Goal: Information Seeking & Learning: Learn about a topic

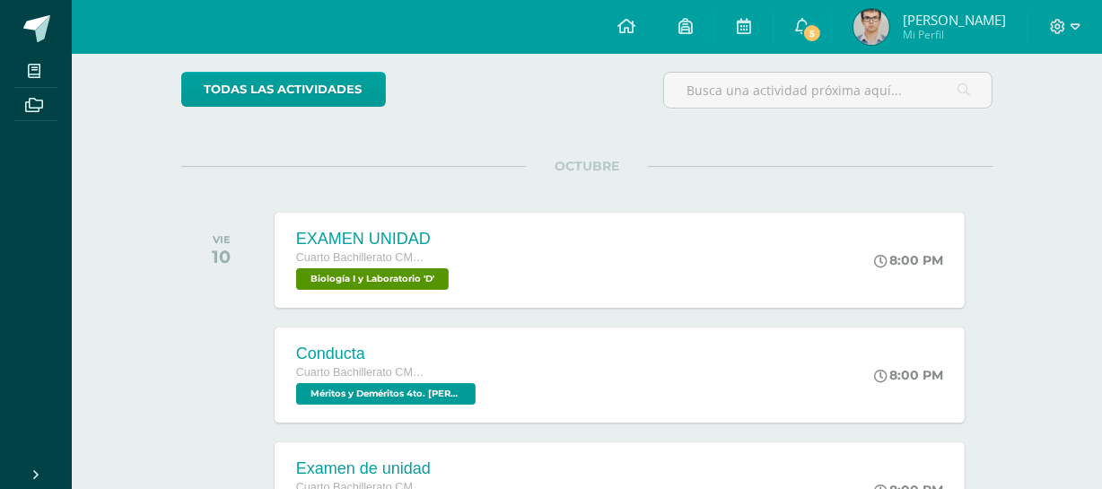
scroll to position [153, 0]
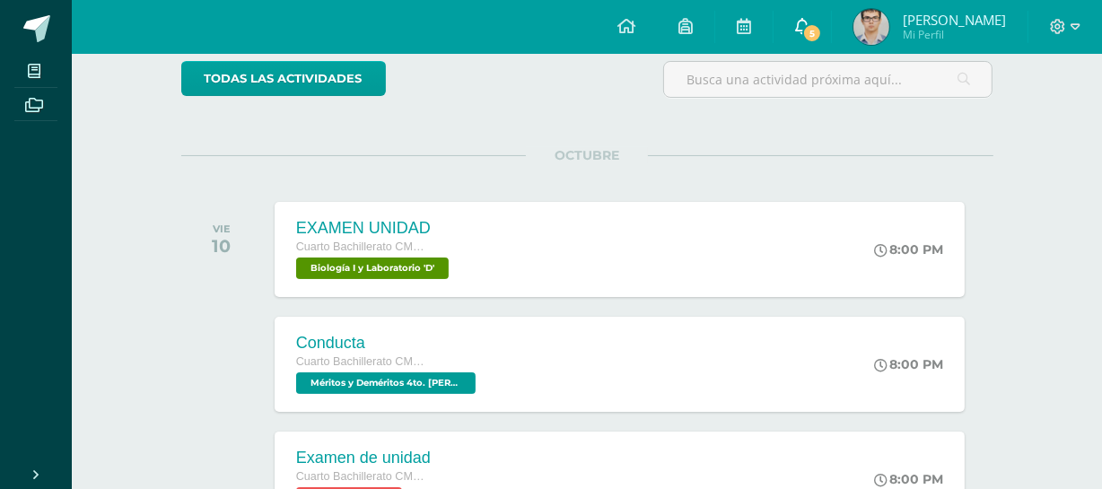
click at [809, 23] on icon at bounding box center [802, 26] width 14 height 16
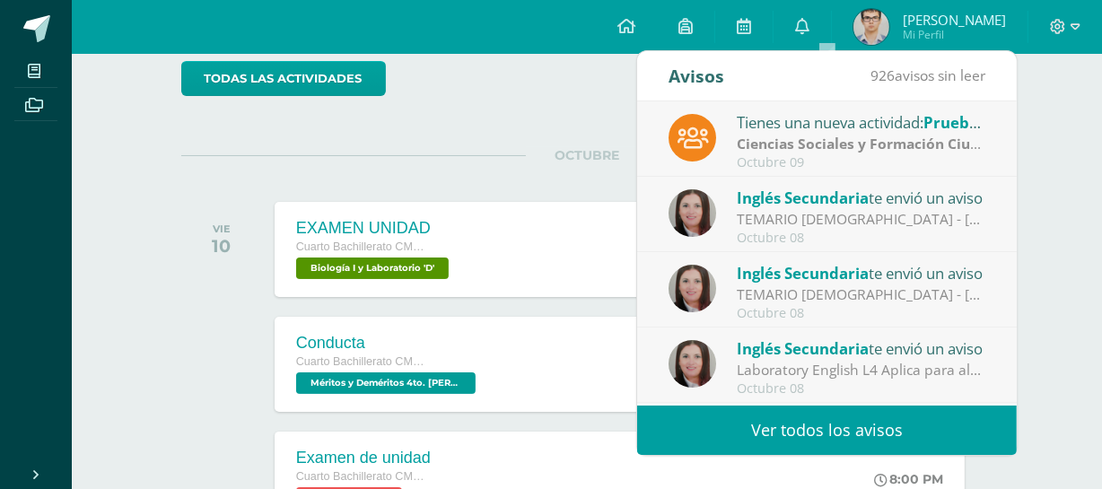
click at [704, 409] on link "Ver todos los avisos" at bounding box center [827, 430] width 380 height 49
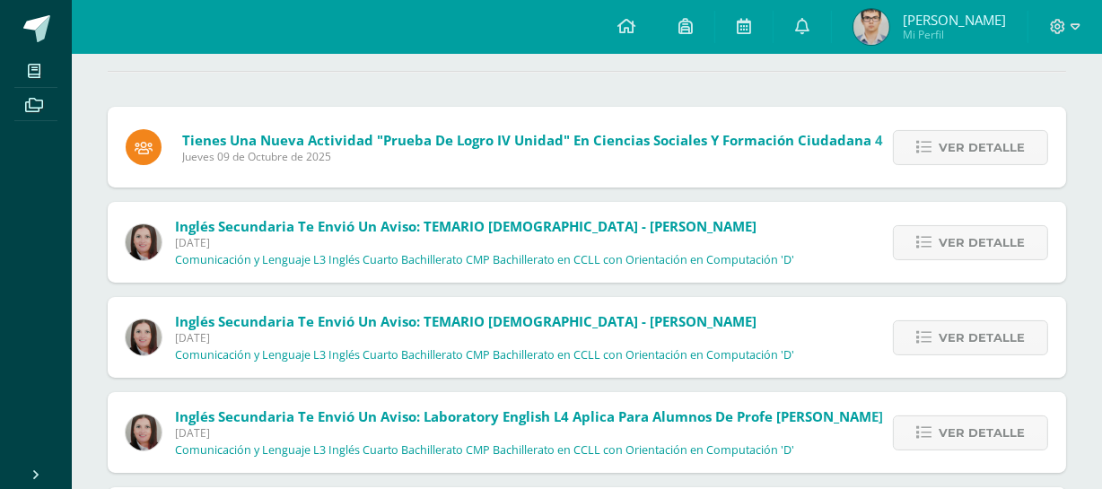
click at [1101, 204] on html "Mis cursos Archivos Cerrar panel Biblia Cuarto Bachillerato CMP Bachillerato en…" at bounding box center [551, 484] width 1102 height 1309
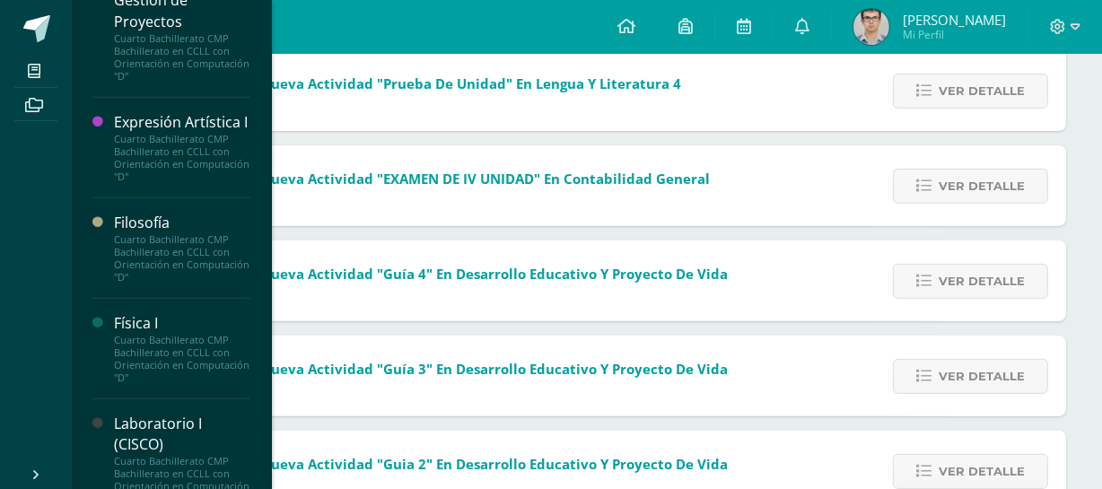
scroll to position [1194, 0]
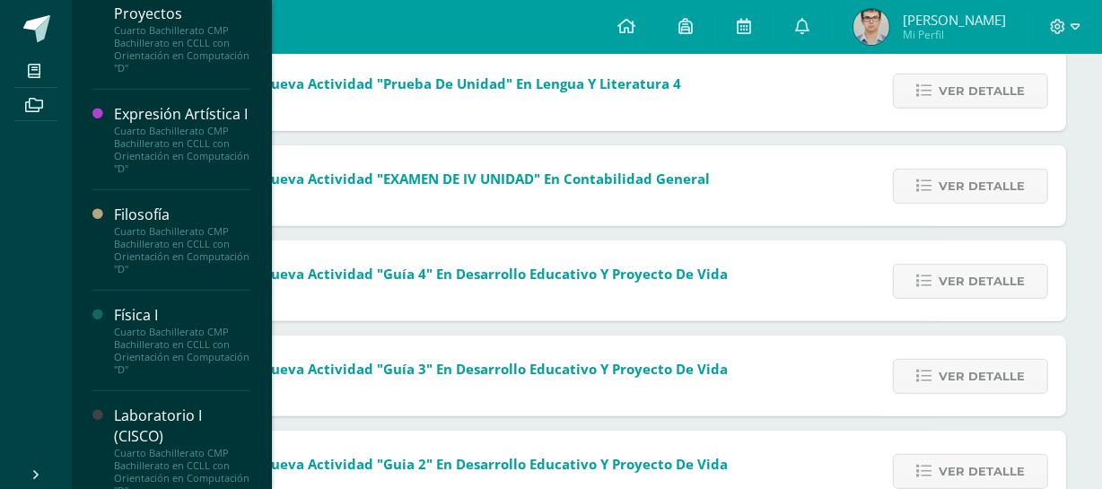
click at [188, 366] on div "Cuarto Bachillerato CMP Bachillerato en CCLL con Orientación en Computación "D"" at bounding box center [182, 351] width 136 height 50
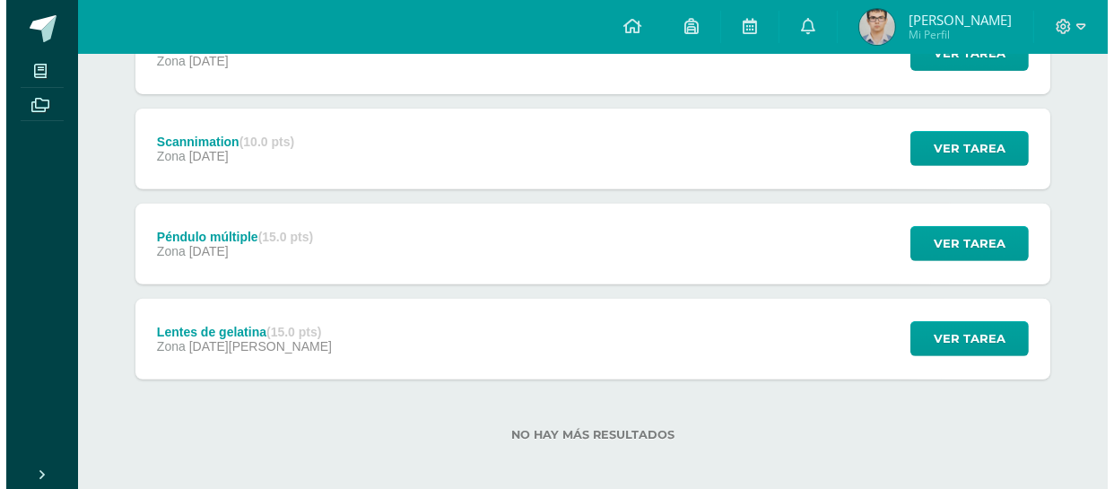
scroll to position [602, 0]
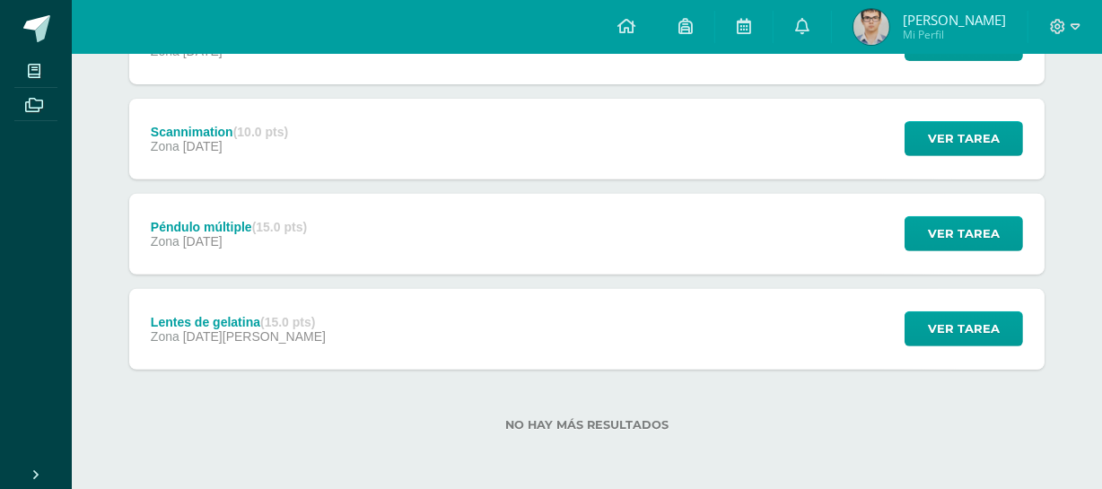
click at [507, 345] on div "Lentes de gelatina (15.0 pts) Zona 29 de Agosto Ver tarea Lentes de gelatina Fí…" at bounding box center [586, 329] width 915 height 81
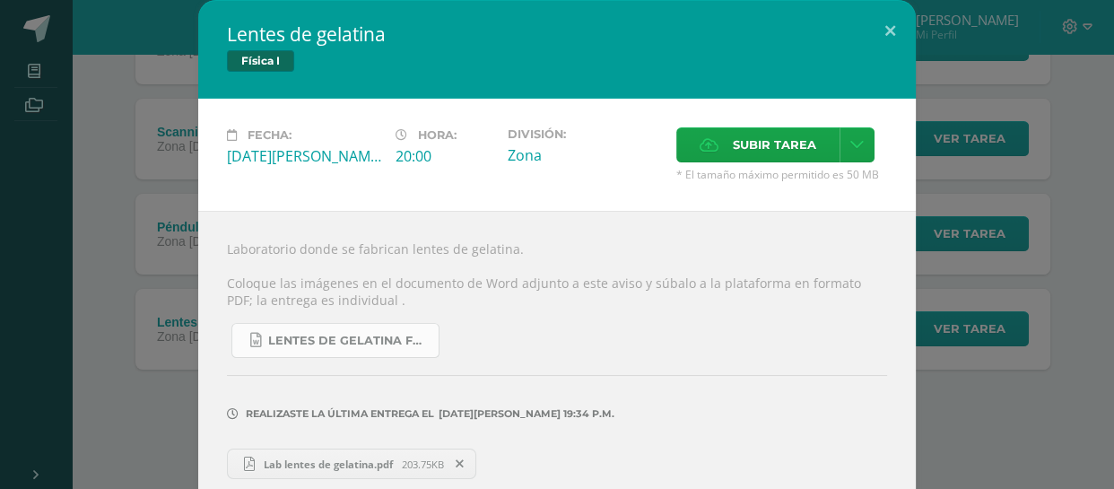
scroll to position [96, 0]
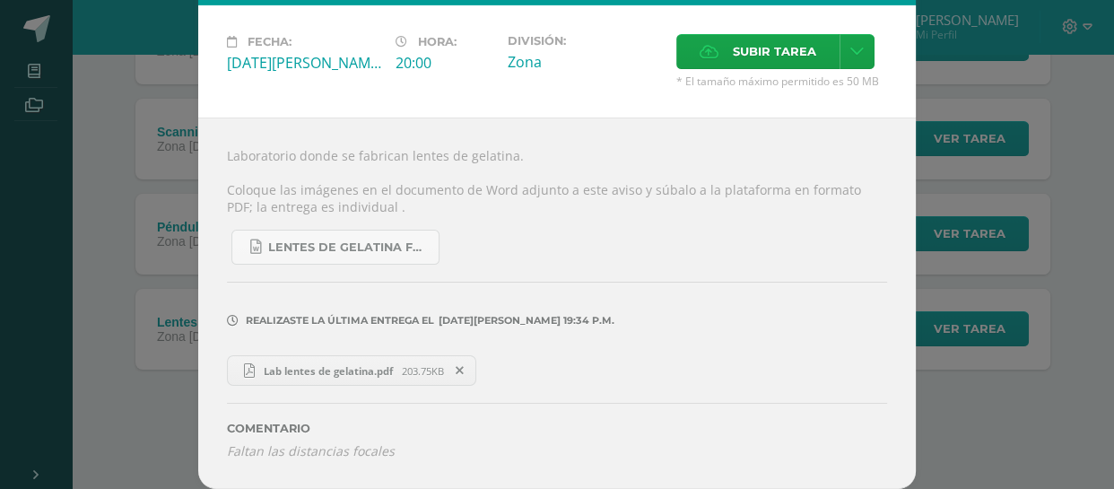
click at [315, 368] on span "Lab lentes de gelatina.pdf" at bounding box center [328, 370] width 147 height 13
click at [126, 242] on div "Lentes de gelatina Física I Fecha: Viernes 29 de Agosto Hora: 20:00 División: Z…" at bounding box center [557, 198] width 1100 height 582
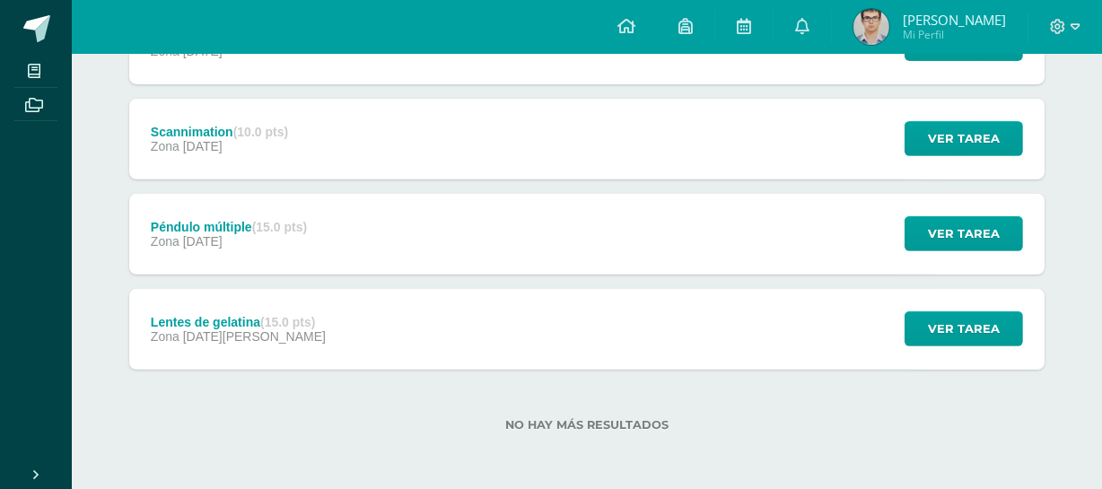
click at [289, 203] on div "Péndulo múltiple (15.0 pts) Zona 11 de Septiembre" at bounding box center [228, 234] width 199 height 81
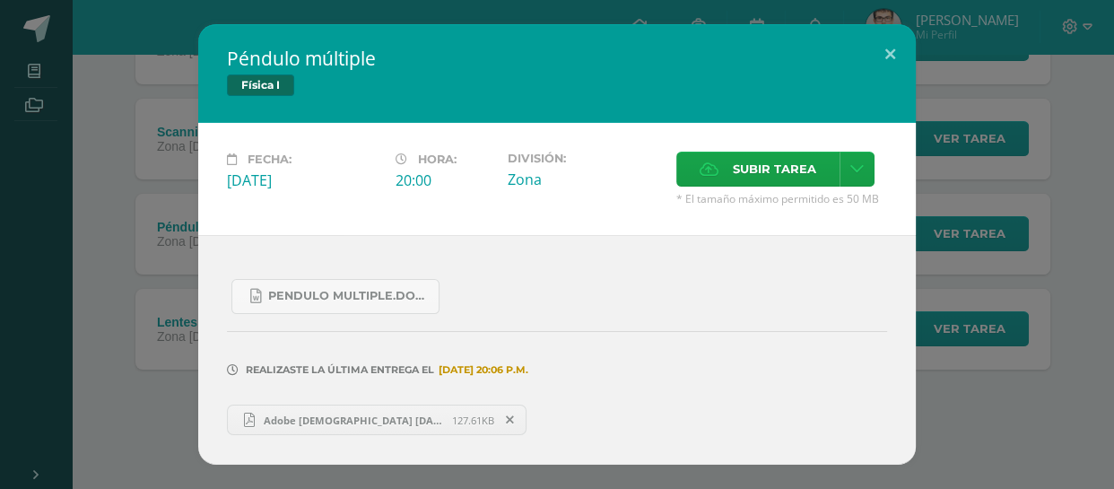
click at [156, 323] on div "Péndulo múltiple Física I Fecha: Jueves 11 de Septiembre Hora: 20:00 División: …" at bounding box center [557, 244] width 1100 height 441
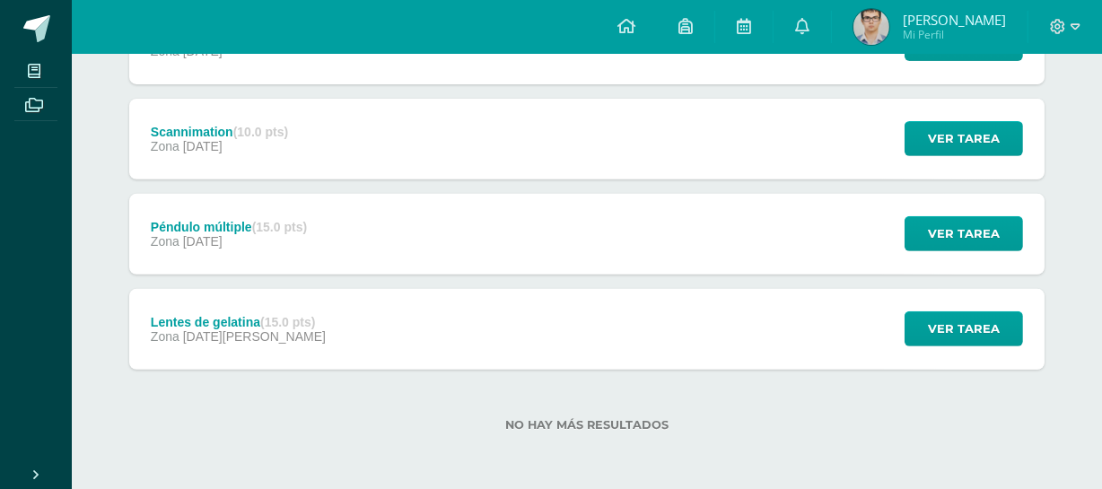
click at [329, 161] on div "Scannimation (10.0 pts) Zona 11 de Septiembre Ver tarea Scannimation Física I C…" at bounding box center [586, 139] width 915 height 81
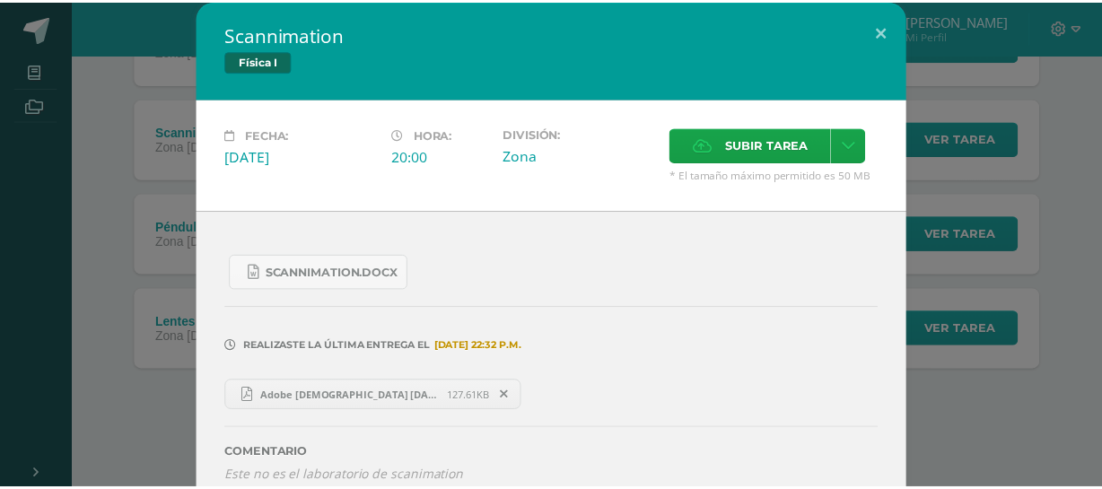
scroll to position [27, 0]
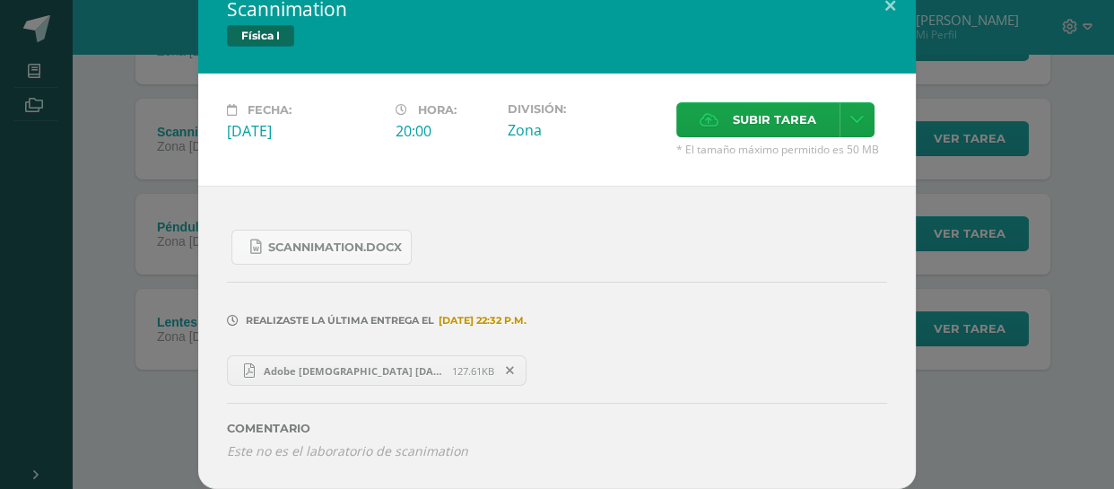
click at [95, 260] on div "Scannimation Física I Fecha: Jueves 11 de Septiembre Hora: 20:00 División: Zona…" at bounding box center [557, 232] width 1100 height 514
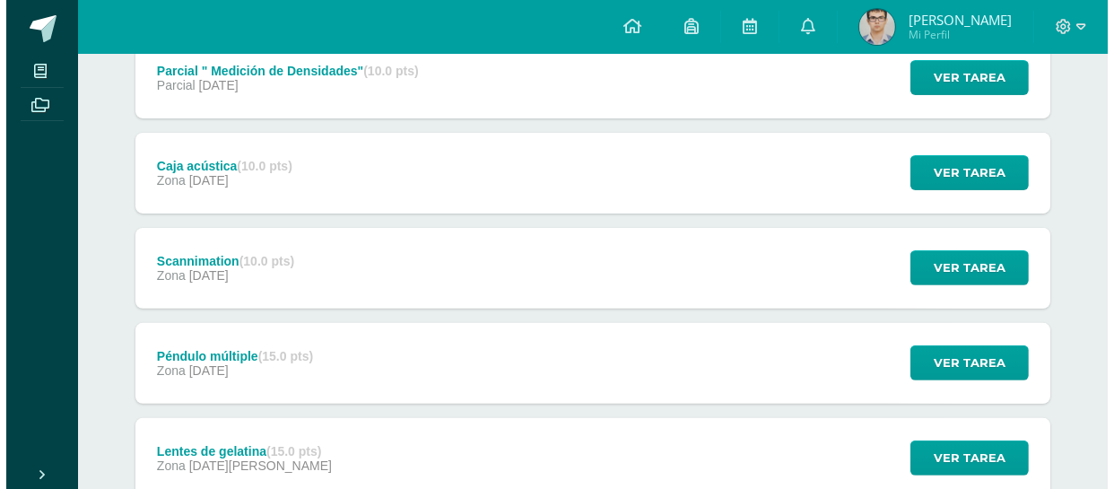
scroll to position [463, 0]
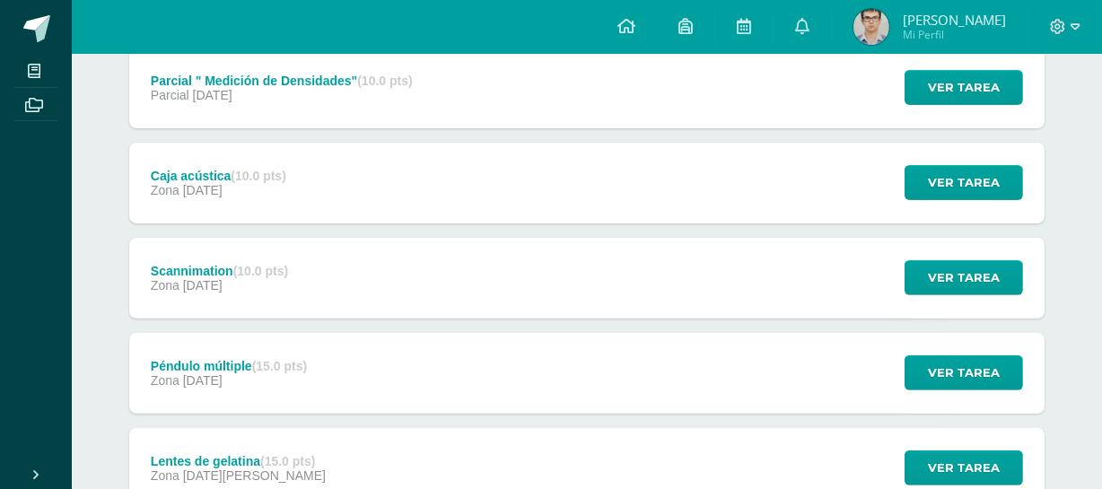
click at [455, 171] on div "Caja acústica (10.0 pts) Zona 20 de Septiembre Ver tarea Caja acústica Física I…" at bounding box center [586, 183] width 915 height 81
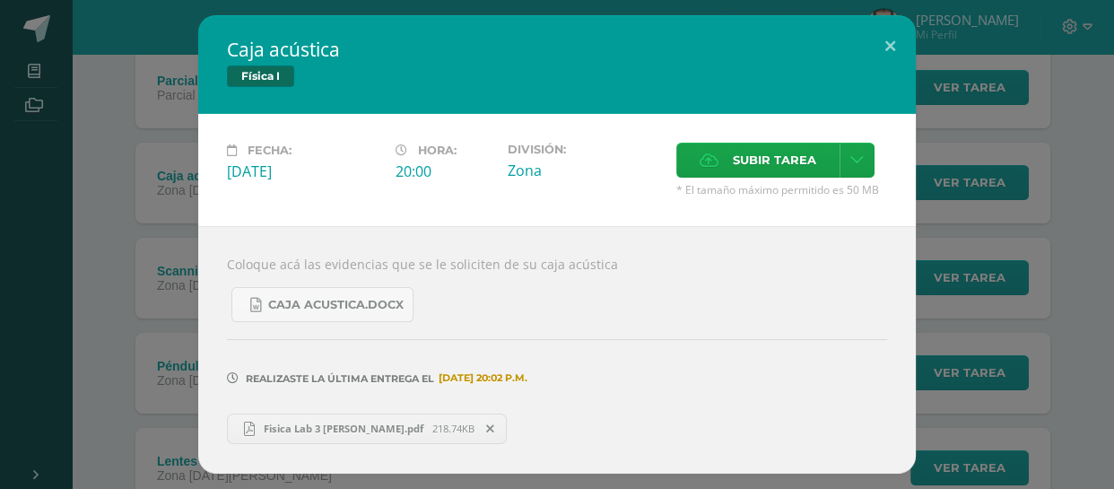
click at [186, 245] on div "Caja acústica Física I Fecha: Sábado 20 de Septiembre Hora: 20:00 División: Zona" at bounding box center [557, 244] width 1100 height 458
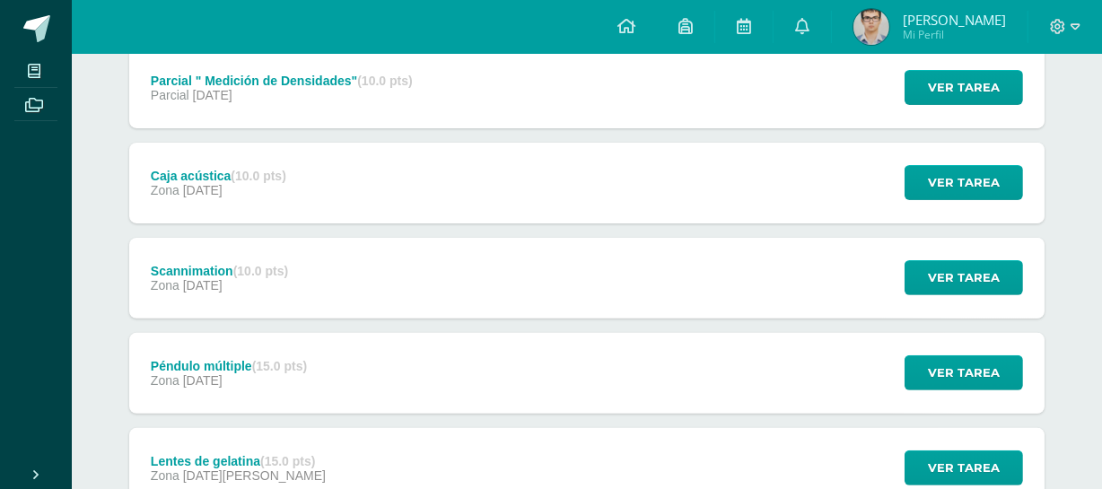
click at [496, 173] on div "Caja acústica (10.0 pts) Zona 20 de Septiembre Ver tarea Caja acústica Física I…" at bounding box center [586, 183] width 915 height 81
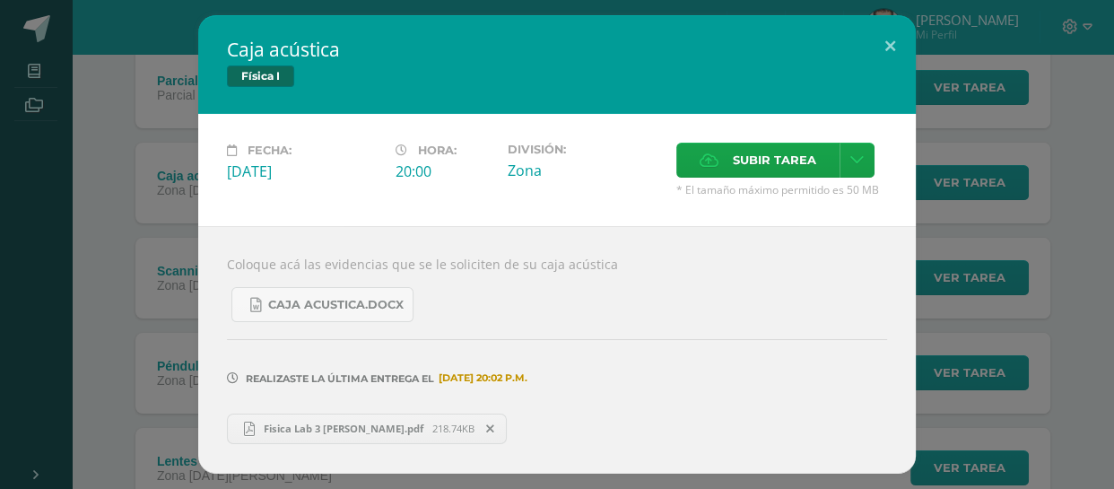
click at [493, 173] on div "20:00" at bounding box center [445, 171] width 98 height 20
click at [152, 291] on div "Caja acústica Física I Fecha: Sábado 20 de Septiembre Hora: 20:00 División: Zona" at bounding box center [557, 244] width 1100 height 458
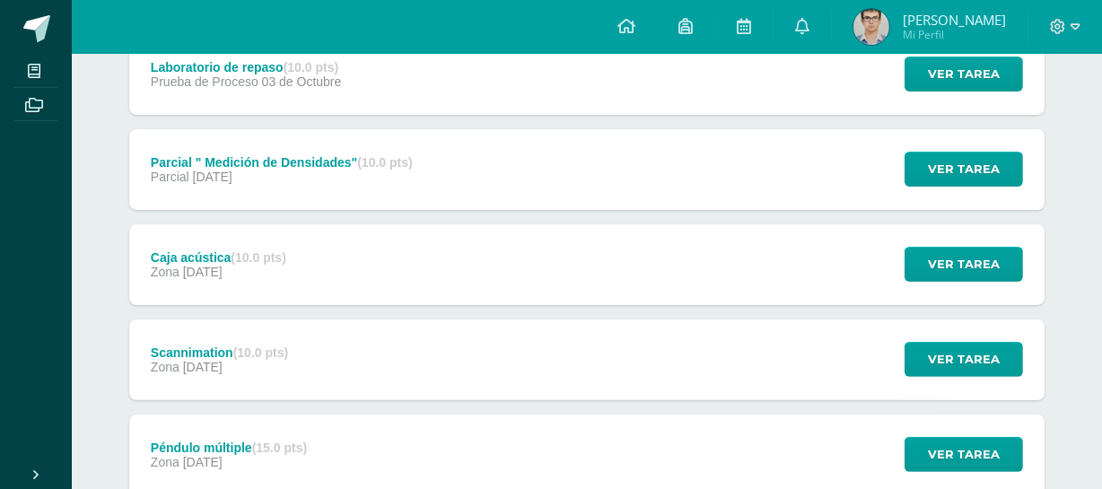
scroll to position [354, 0]
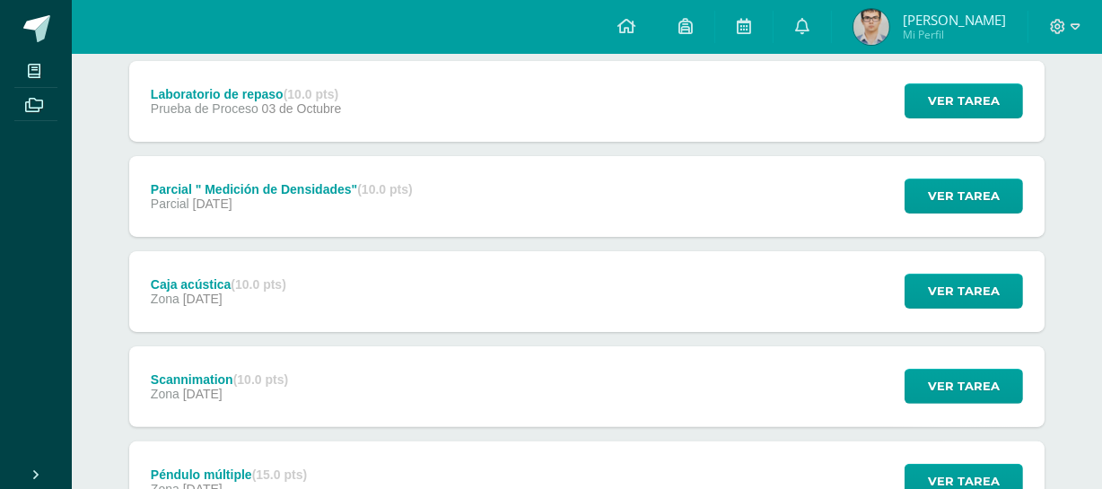
click at [318, 216] on div "Parcial " Medición de Densidades" (10.0 pts) Parcial 20 de Septiembre" at bounding box center [281, 196] width 305 height 81
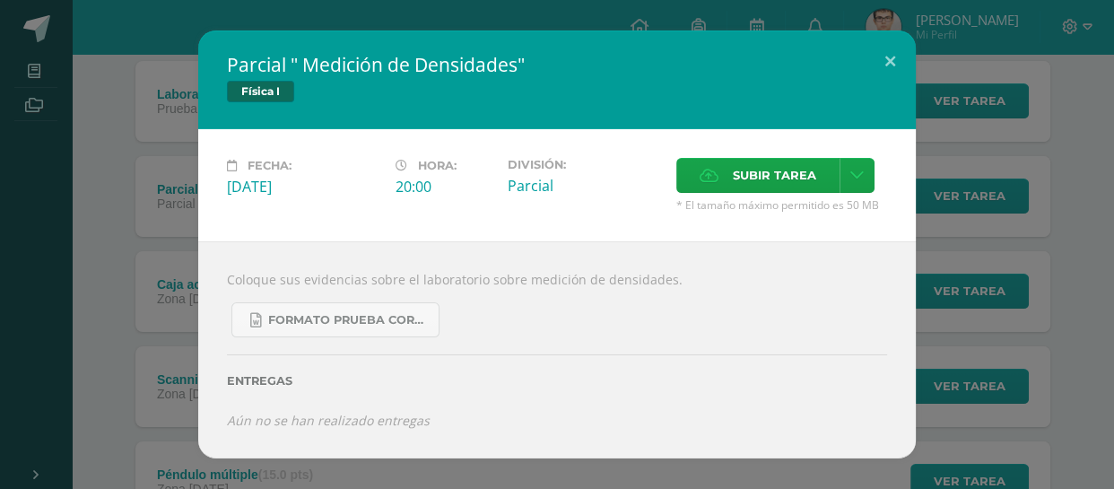
click at [147, 269] on div "Parcial " Medición de Densidades" Física I Fecha: Sábado 20 de Septiembre Hora:…" at bounding box center [557, 244] width 1100 height 427
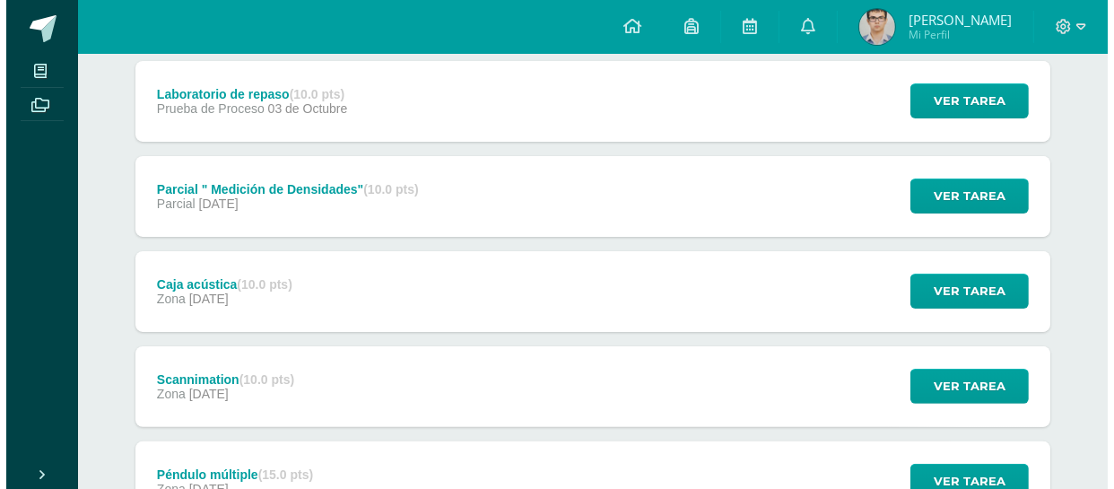
scroll to position [273, 0]
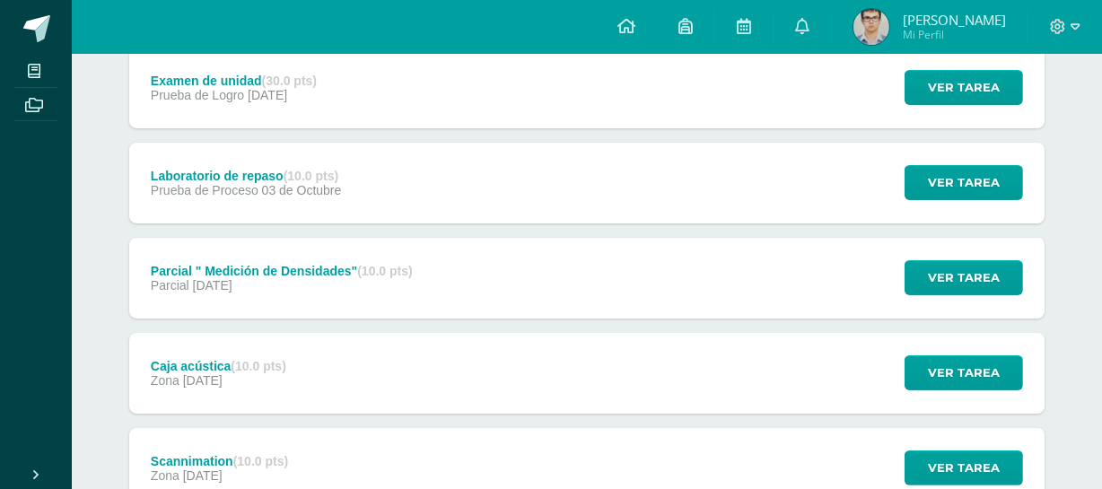
click at [310, 184] on span "03 de Octubre" at bounding box center [302, 190] width 80 height 14
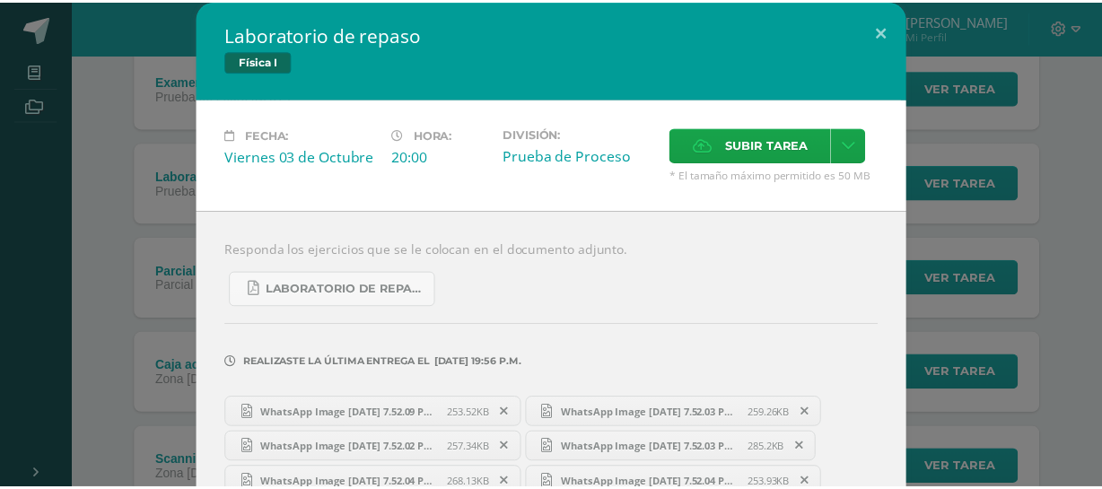
scroll to position [39, 0]
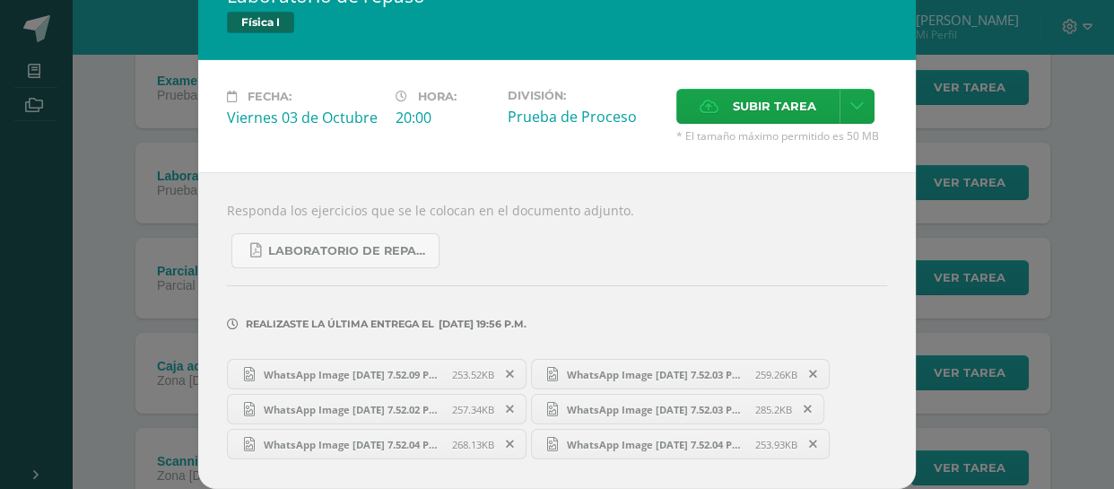
click at [118, 196] on div "Laboratorio de repaso Física I Fecha: Viernes 03 de Octubre Hora: 20:00 Divisió…" at bounding box center [557, 225] width 1100 height 528
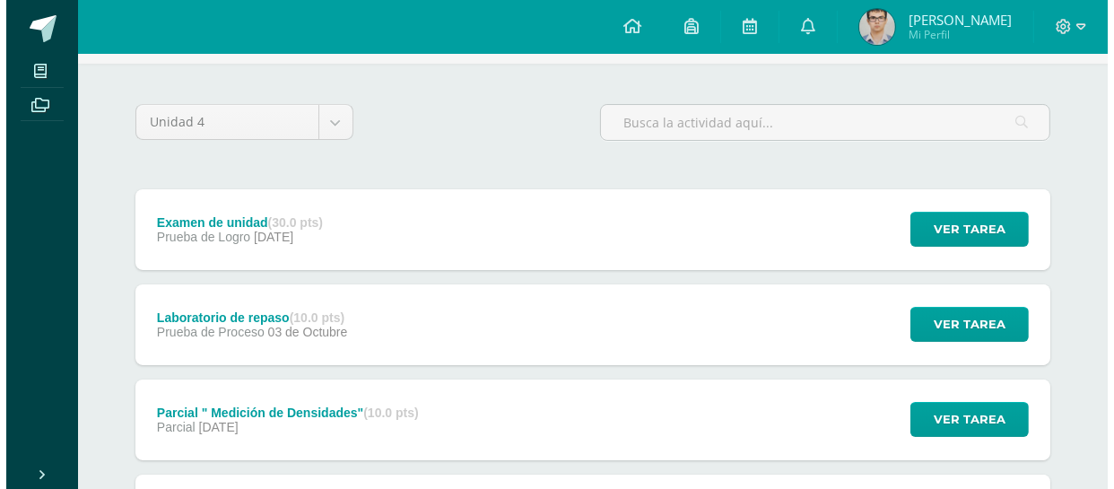
scroll to position [602, 0]
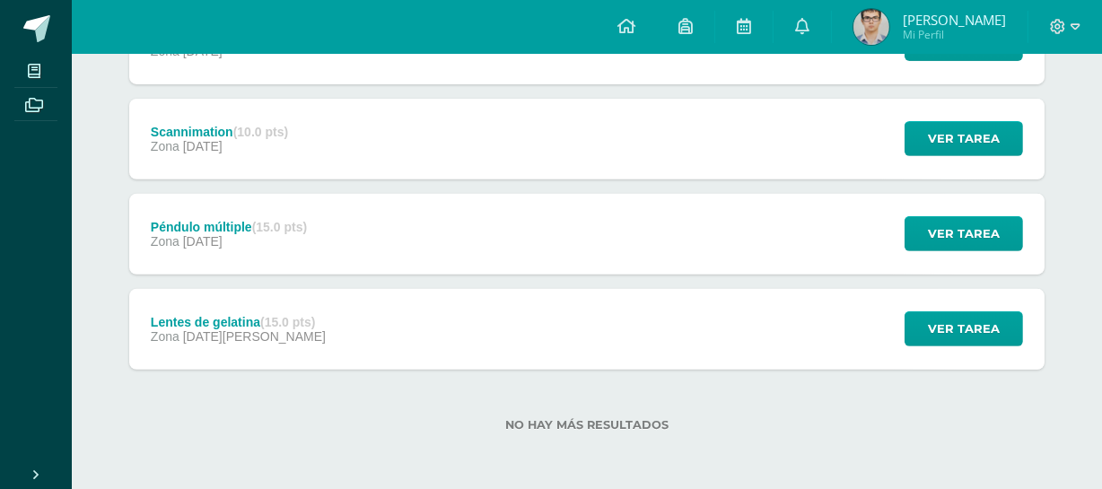
click at [401, 343] on div "Lentes de gelatina (15.0 pts) Zona 29 de Agosto Ver tarea Lentes de gelatina Fí…" at bounding box center [586, 329] width 915 height 81
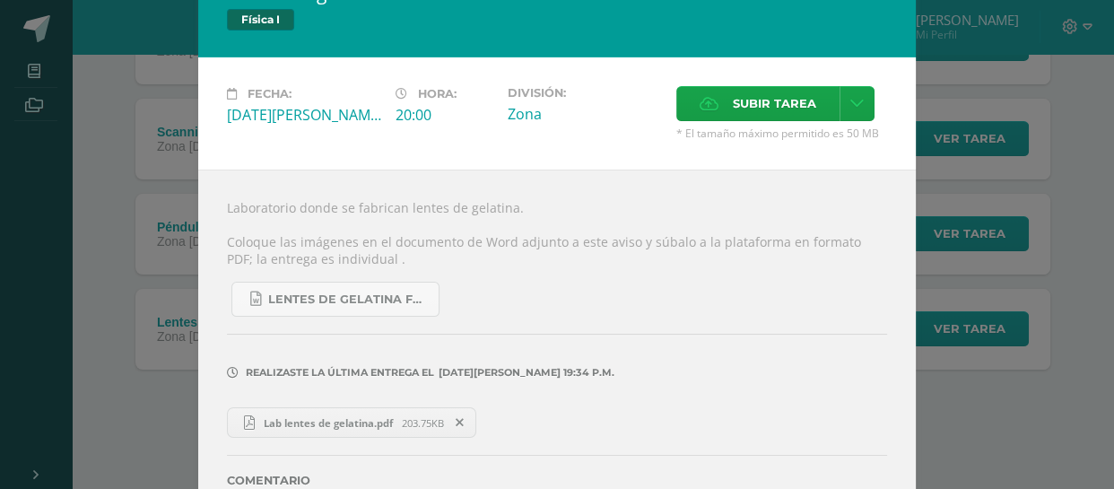
scroll to position [0, 0]
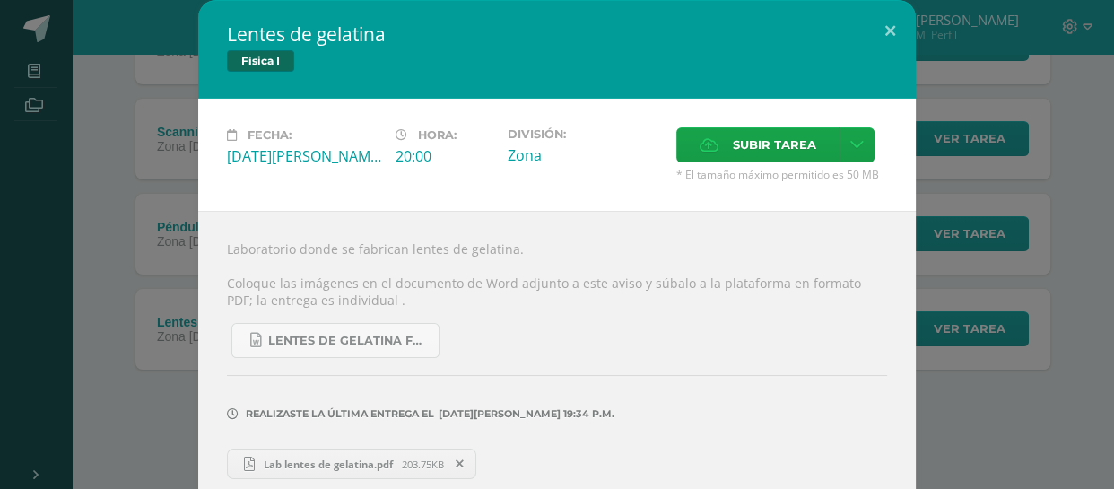
click at [136, 276] on div "Lentes de gelatina Física I Fecha: Viernes 29 de Agosto Hora: 20:00 División: Z…" at bounding box center [557, 291] width 1100 height 582
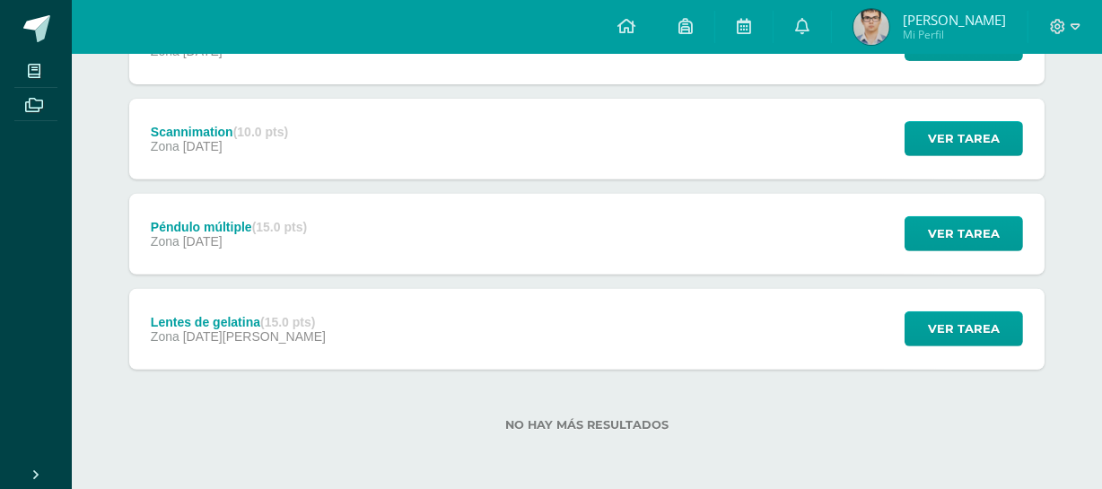
click at [235, 156] on div "Scannimation (10.0 pts) Zona 11 de Septiembre" at bounding box center [219, 139] width 180 height 81
